Goal: Task Accomplishment & Management: Manage account settings

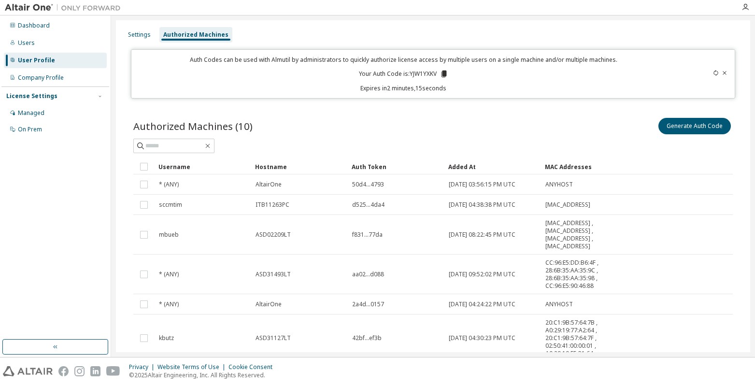
click at [708, 70] on div at bounding box center [698, 74] width 59 height 37
click at [713, 74] on icon at bounding box center [716, 73] width 6 height 6
click at [443, 73] on icon at bounding box center [443, 73] width 5 height 7
click at [443, 141] on div at bounding box center [432, 146] width 599 height 14
click at [442, 72] on icon at bounding box center [446, 74] width 9 height 9
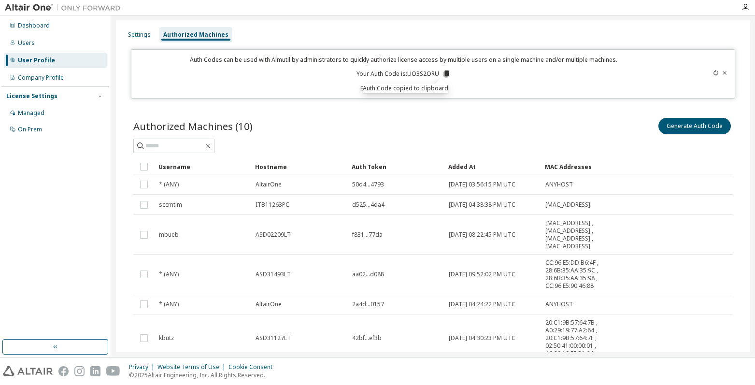
click at [404, 114] on div "Authorized Machines (10) Generate Auth Code Clear Load Save Save As Field Opera…" at bounding box center [433, 311] width 622 height 414
click at [289, 31] on div "Settings Authorized Machines" at bounding box center [433, 34] width 622 height 17
click at [320, 21] on div "Settings Authorized Machines Auth Codes can be used with Almutil by administrat…" at bounding box center [433, 272] width 634 height 504
click at [31, 27] on div "Dashboard" at bounding box center [34, 26] width 32 height 8
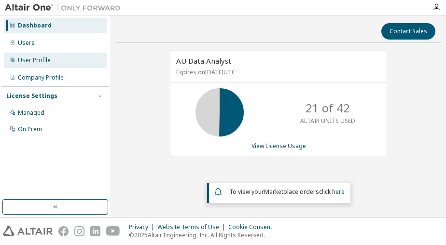
drag, startPoint x: 35, startPoint y: 57, endPoint x: 47, endPoint y: 67, distance: 15.5
click at [35, 57] on div "User Profile" at bounding box center [34, 60] width 33 height 8
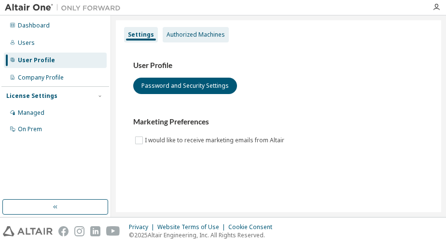
click at [202, 28] on div "Authorized Machines" at bounding box center [196, 34] width 66 height 15
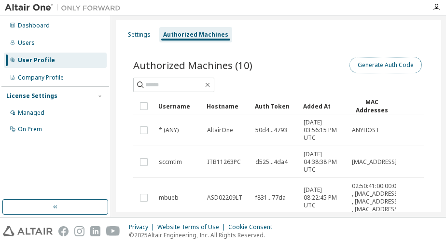
click at [366, 71] on button "Generate Auth Code" at bounding box center [386, 65] width 72 height 16
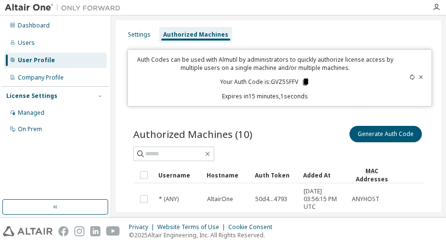
click at [306, 82] on icon at bounding box center [305, 82] width 5 height 7
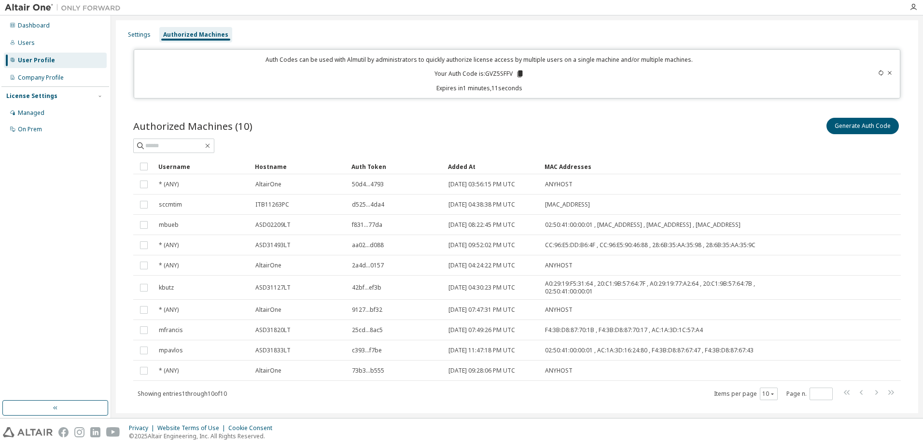
click at [446, 4] on div at bounding box center [913, 7] width 19 height 8
click at [446, 5] on icon "button" at bounding box center [914, 7] width 8 height 8
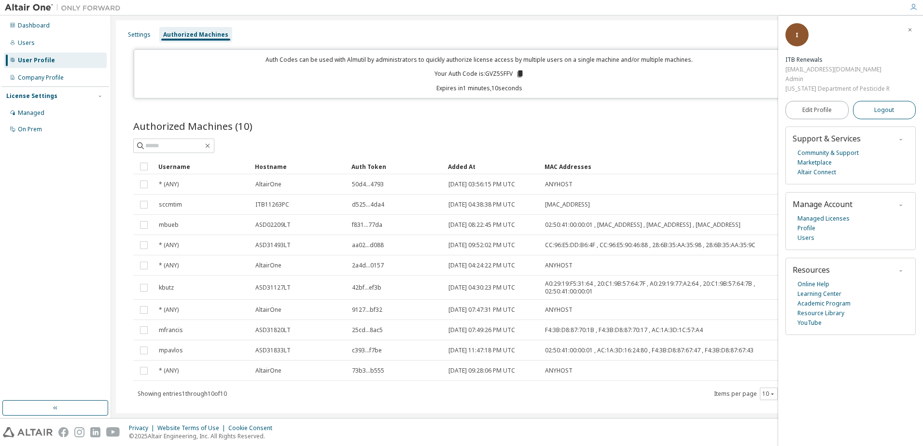
click at [446, 112] on button "Logout" at bounding box center [884, 110] width 63 height 18
